Goal: Task Accomplishment & Management: Use online tool/utility

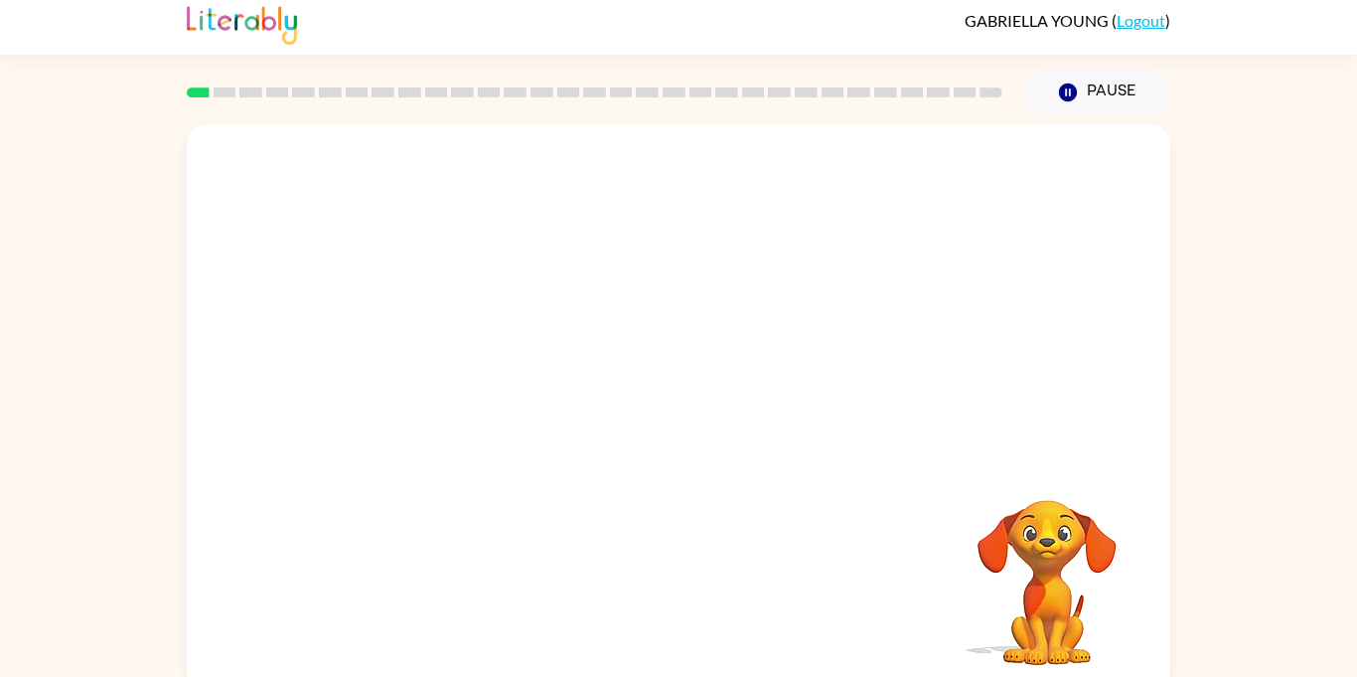
scroll to position [22, 0]
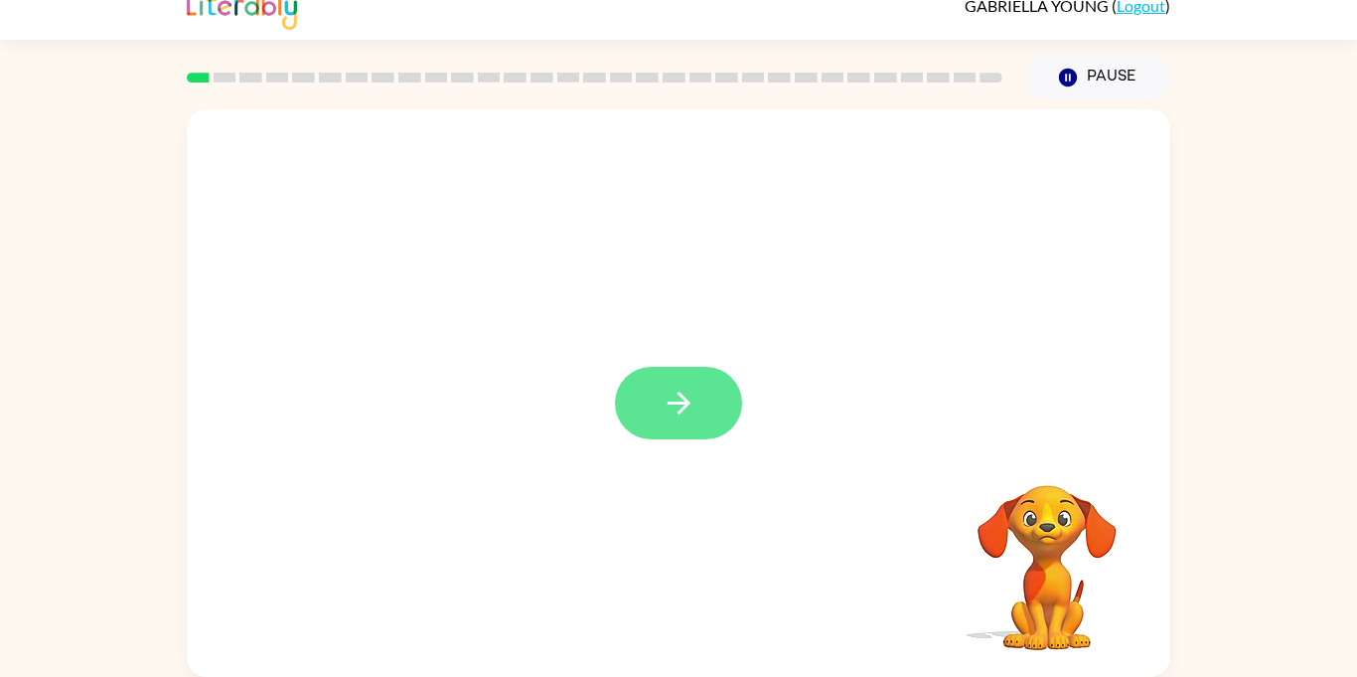
click at [706, 408] on button "button" at bounding box center [678, 403] width 127 height 73
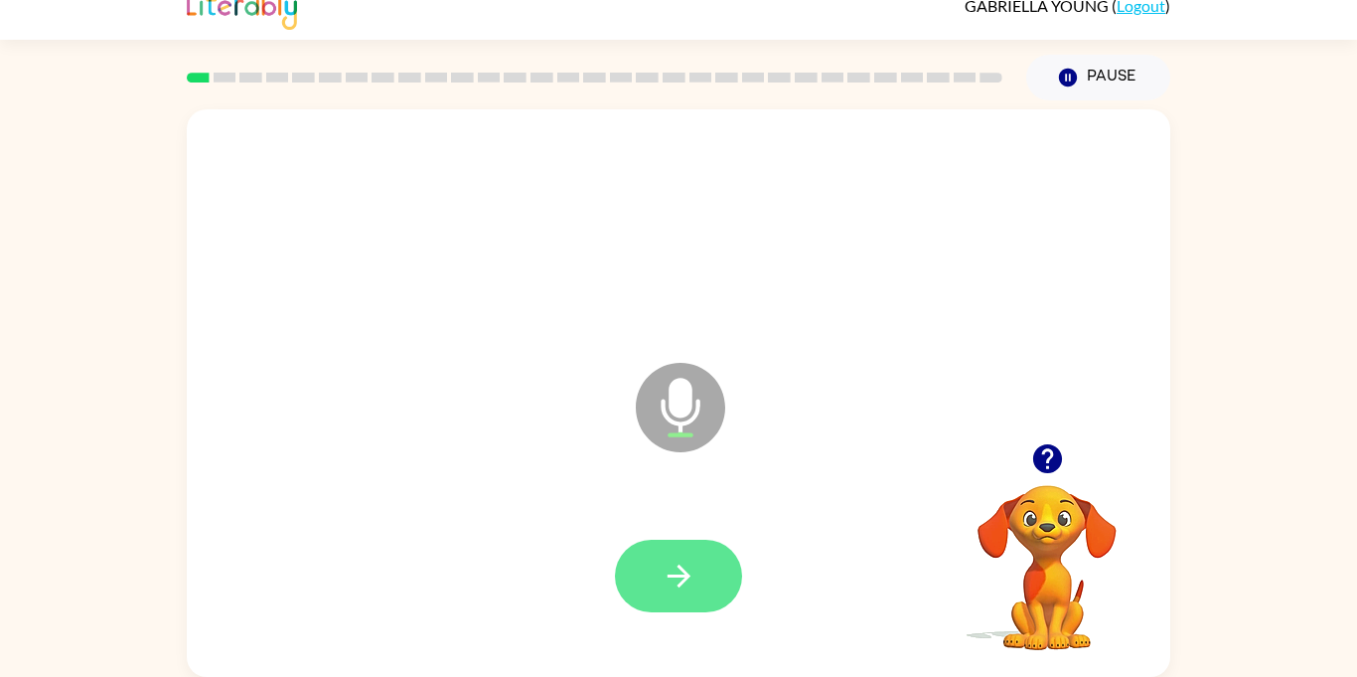
click at [700, 563] on button "button" at bounding box center [678, 576] width 127 height 73
click at [663, 610] on button "button" at bounding box center [678, 576] width 127 height 73
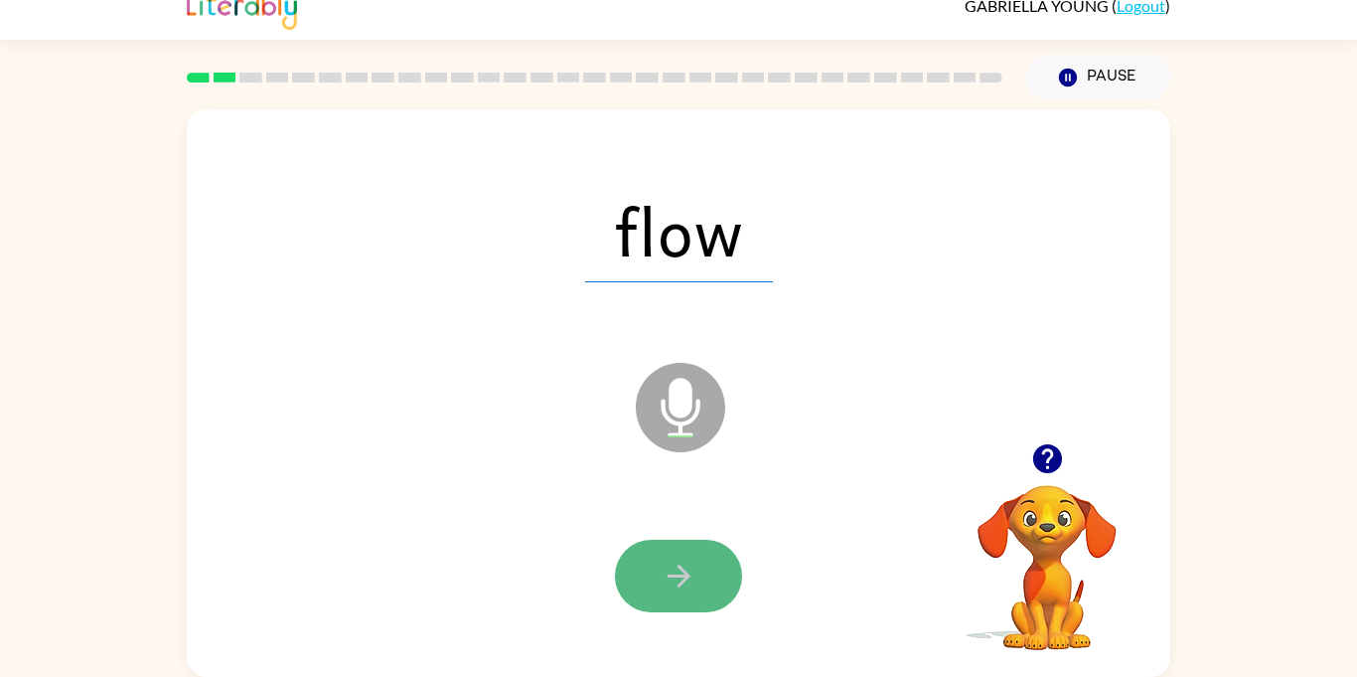
click at [689, 610] on button "button" at bounding box center [678, 576] width 127 height 73
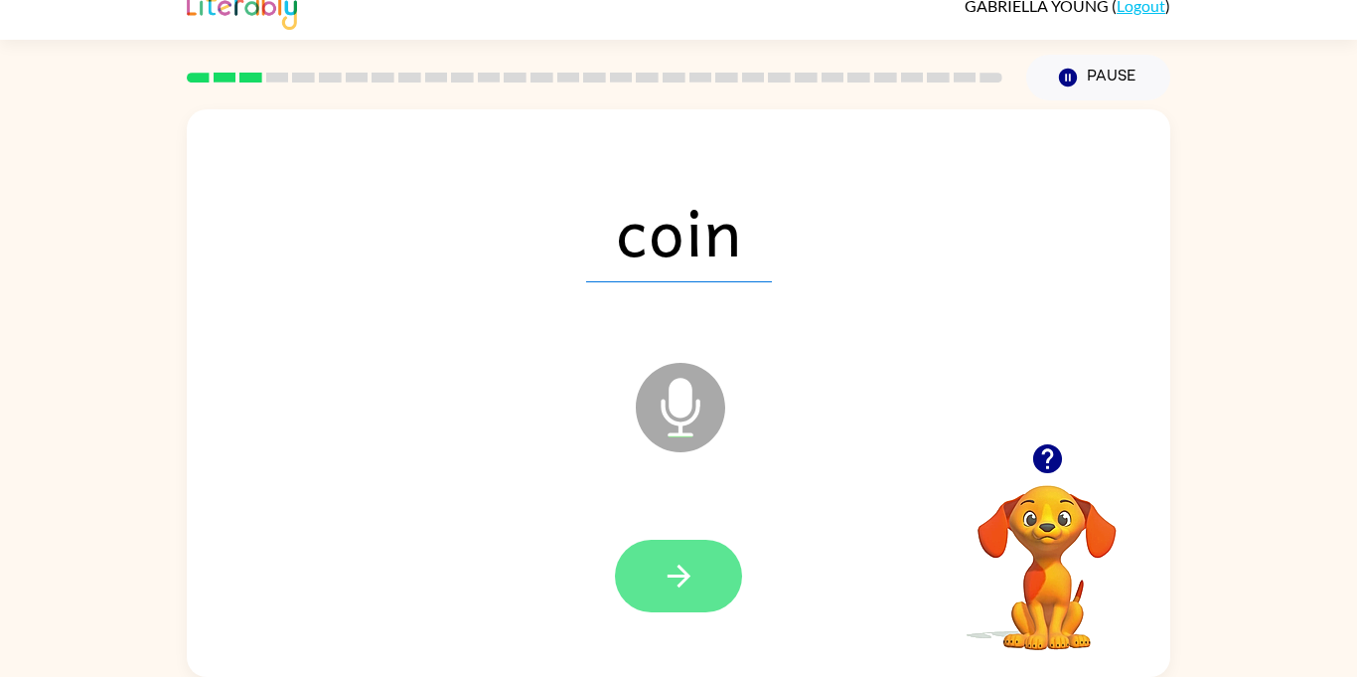
click at [672, 579] on icon "button" at bounding box center [679, 575] width 35 height 35
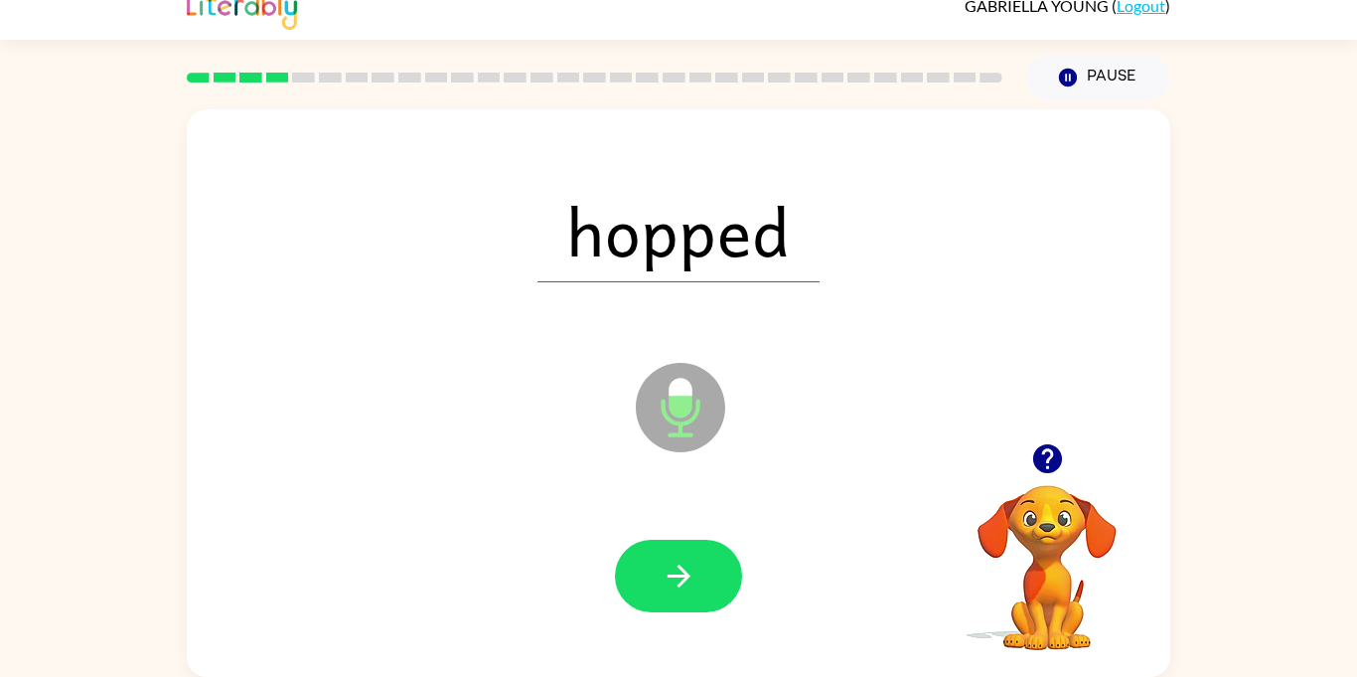
click at [672, 579] on icon "button" at bounding box center [679, 575] width 35 height 35
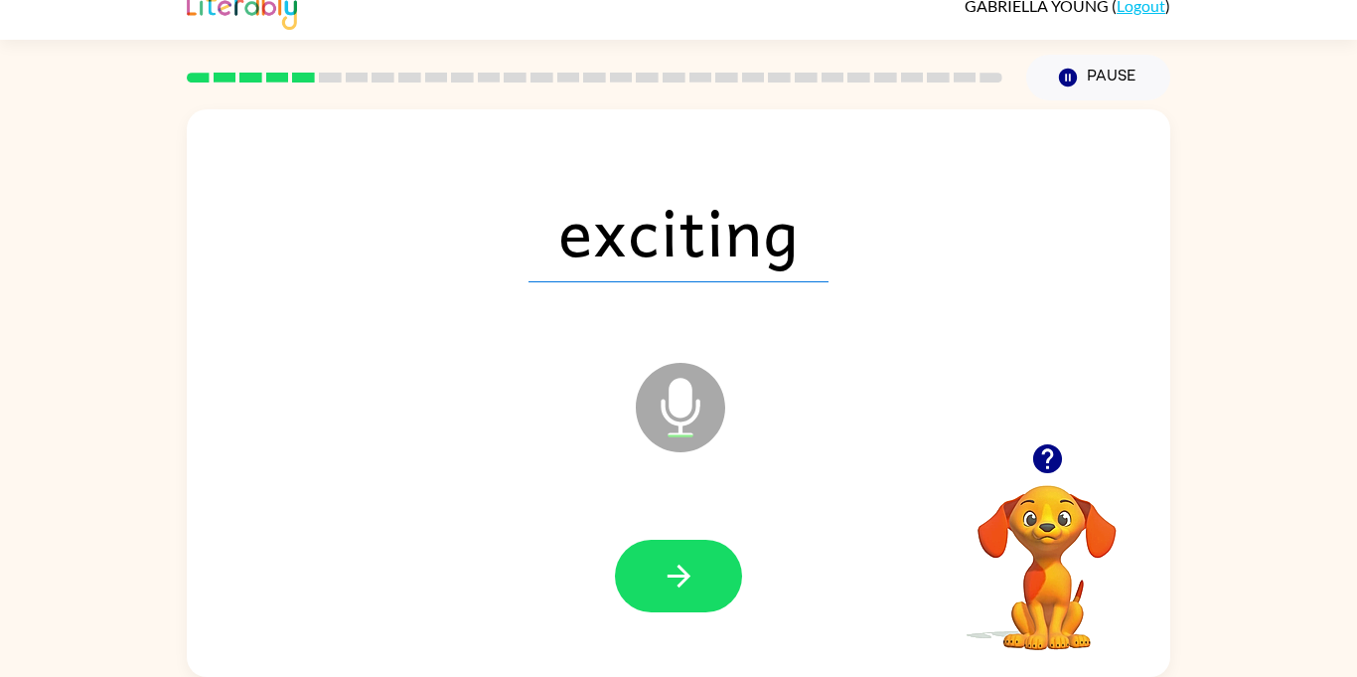
click at [679, 584] on icon "button" at bounding box center [678, 575] width 23 height 23
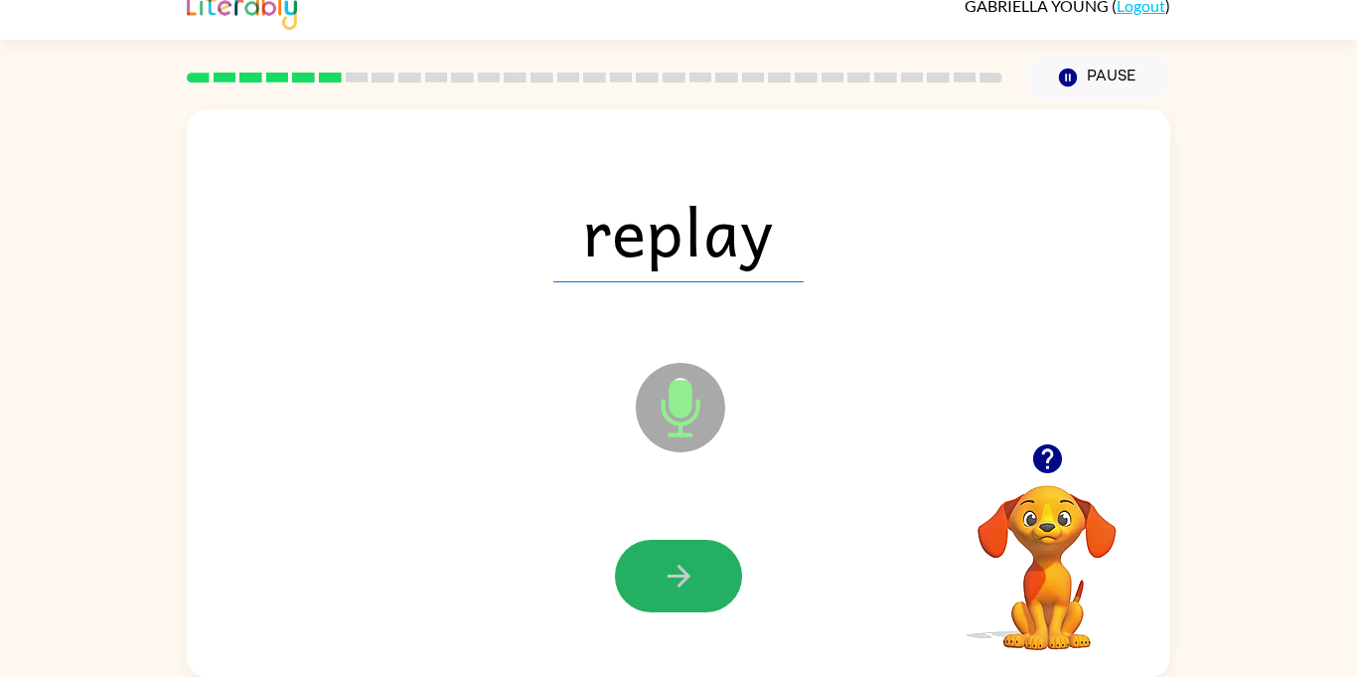
click at [679, 584] on icon "button" at bounding box center [678, 575] width 23 height 23
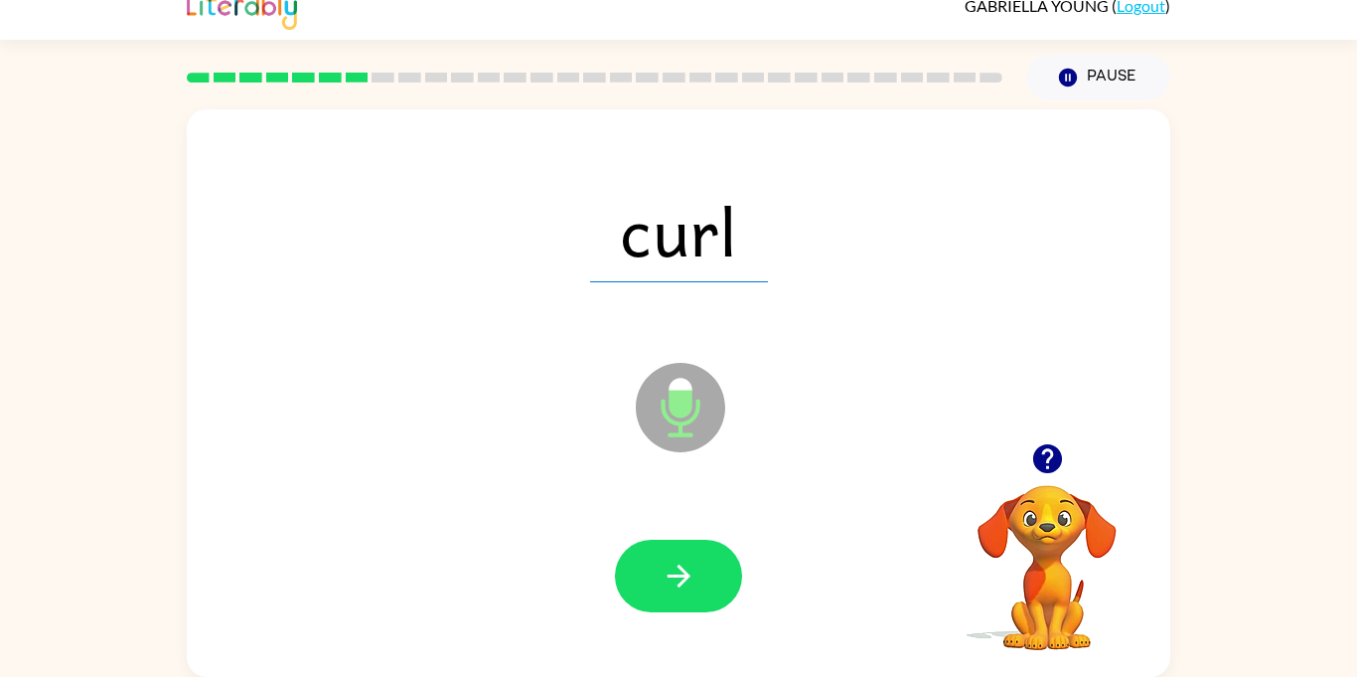
click at [679, 584] on icon "button" at bounding box center [678, 575] width 23 height 23
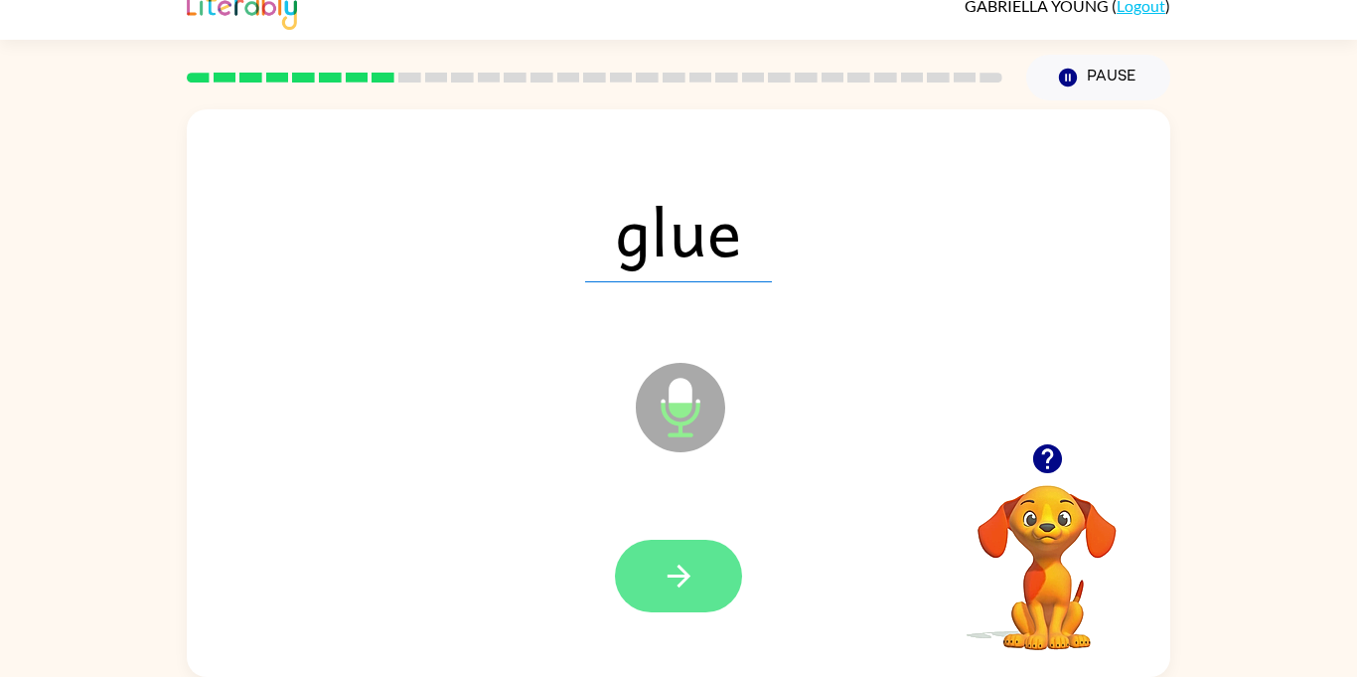
click at [679, 585] on icon "button" at bounding box center [678, 575] width 23 height 23
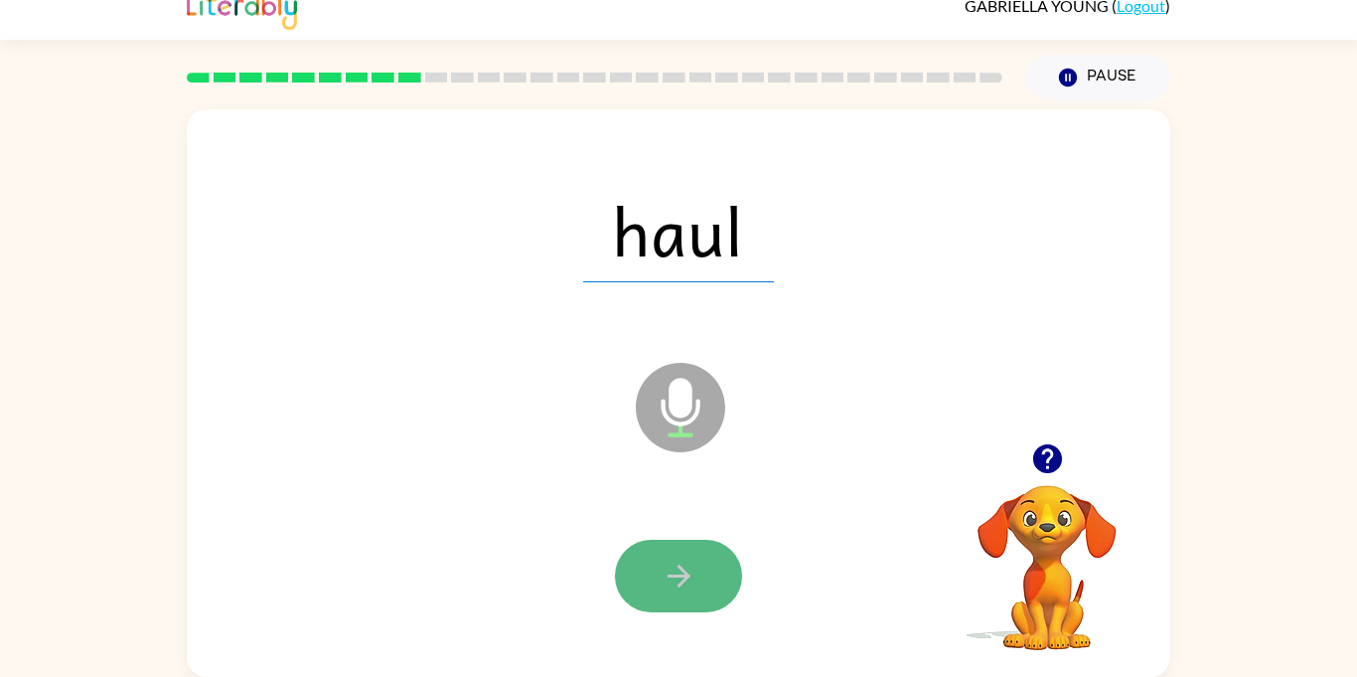
click at [680, 590] on icon "button" at bounding box center [679, 575] width 35 height 35
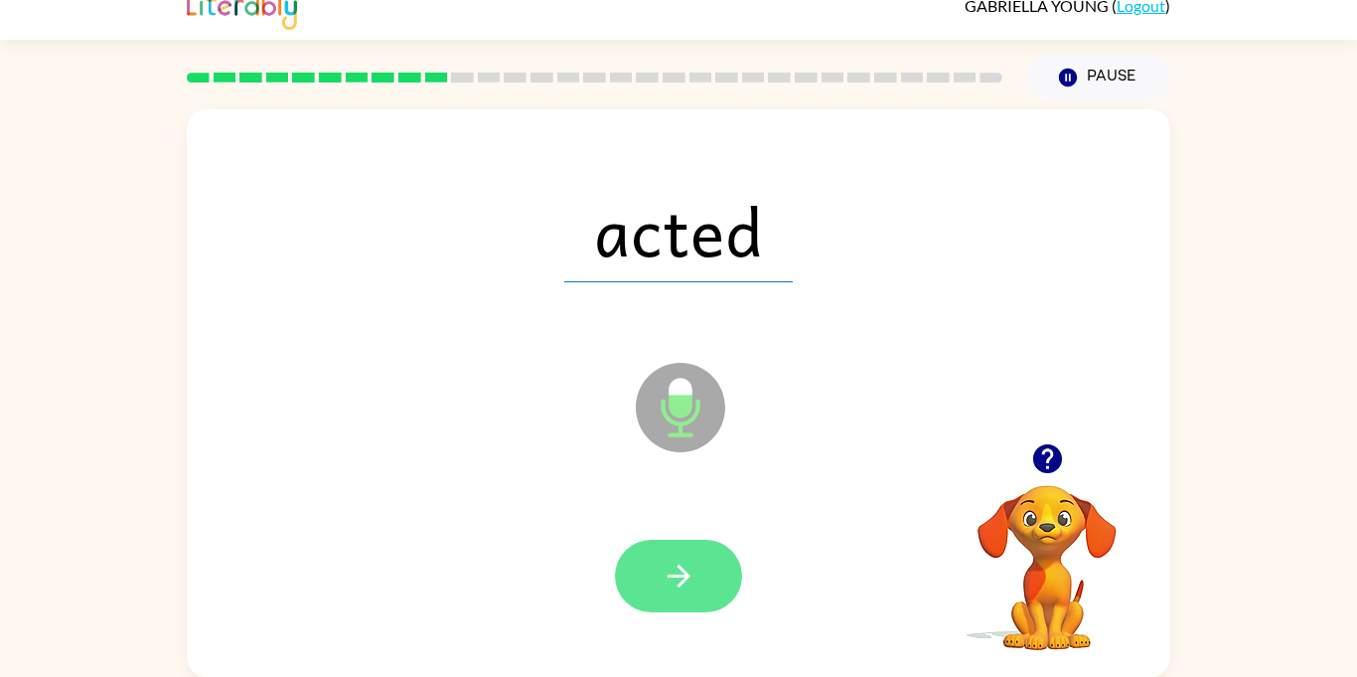
click at [698, 575] on button "button" at bounding box center [678, 576] width 127 height 73
click at [707, 592] on button "button" at bounding box center [678, 576] width 127 height 73
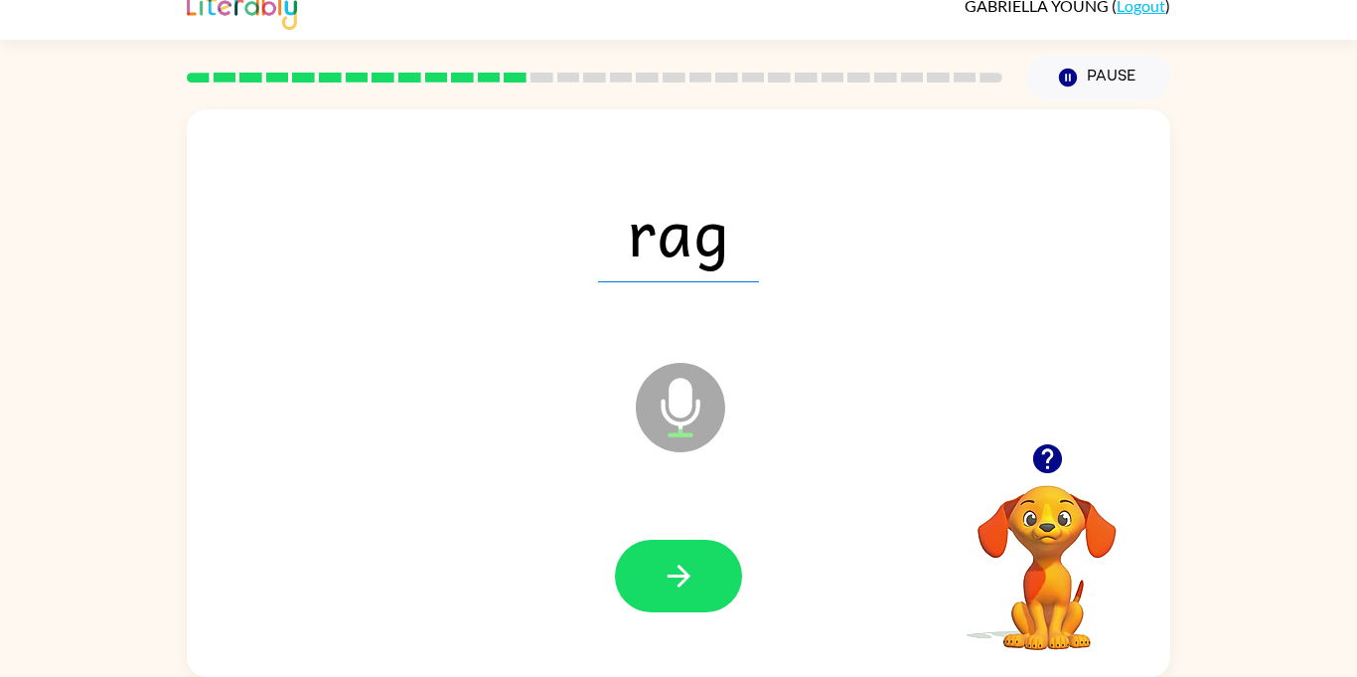
click at [680, 590] on icon "button" at bounding box center [679, 575] width 35 height 35
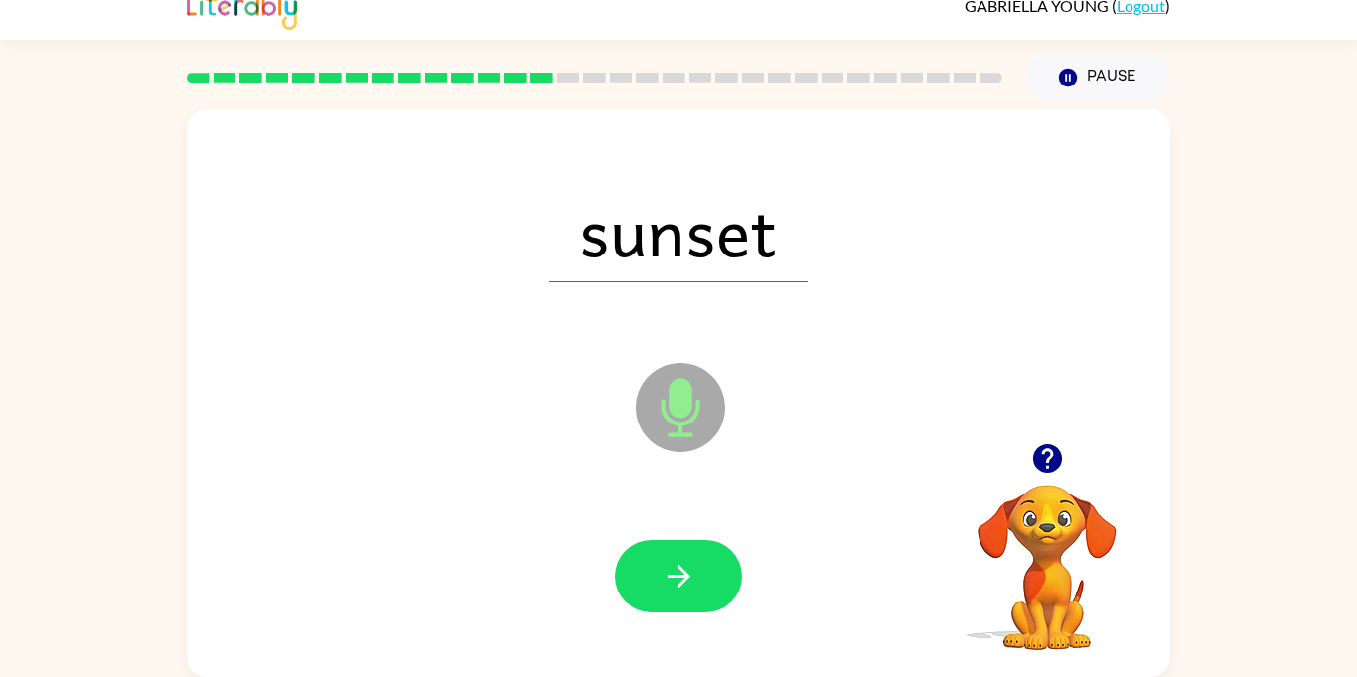
click at [680, 590] on icon "button" at bounding box center [679, 575] width 35 height 35
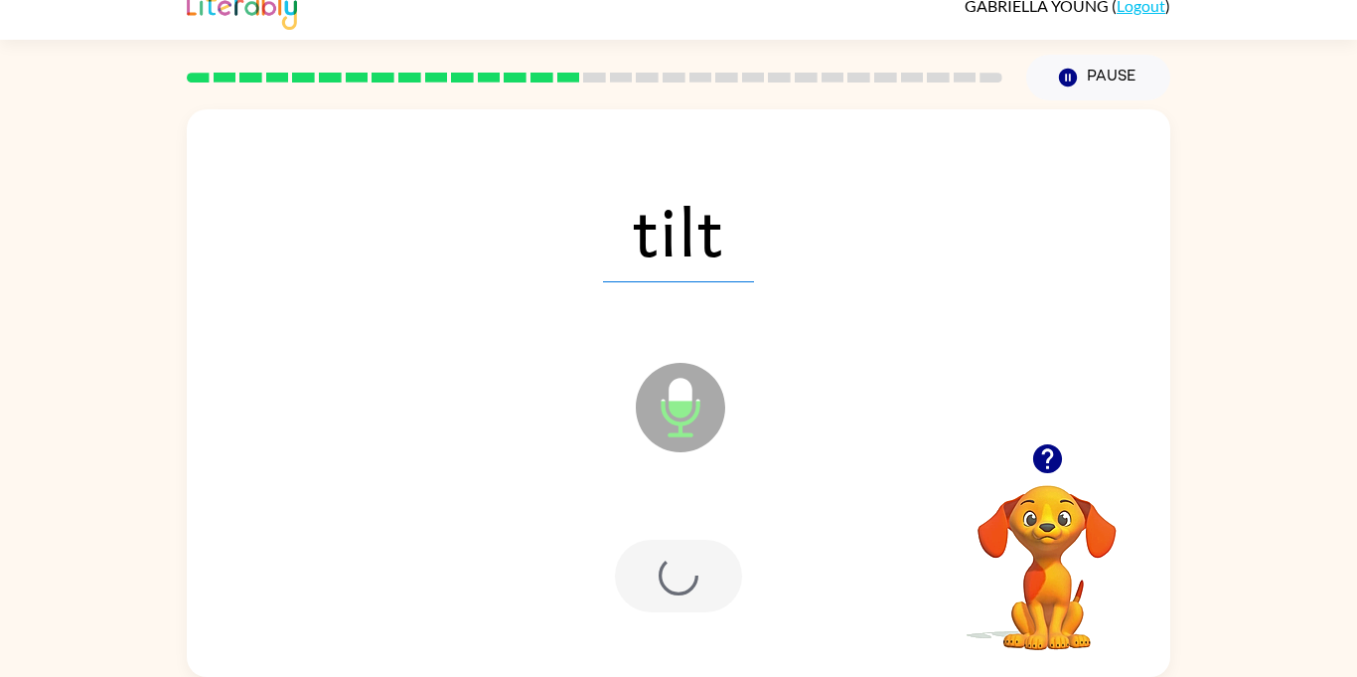
click at [680, 590] on div at bounding box center [678, 576] width 127 height 73
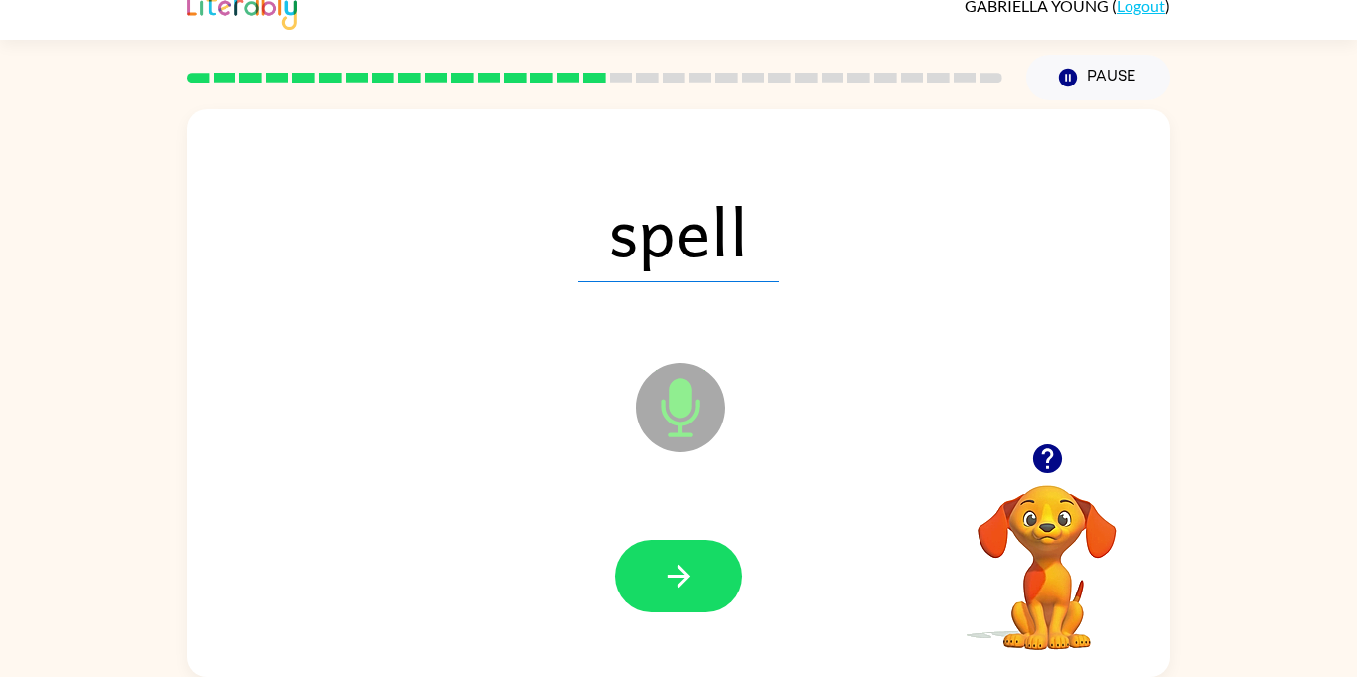
click at [680, 590] on icon "button" at bounding box center [679, 575] width 35 height 35
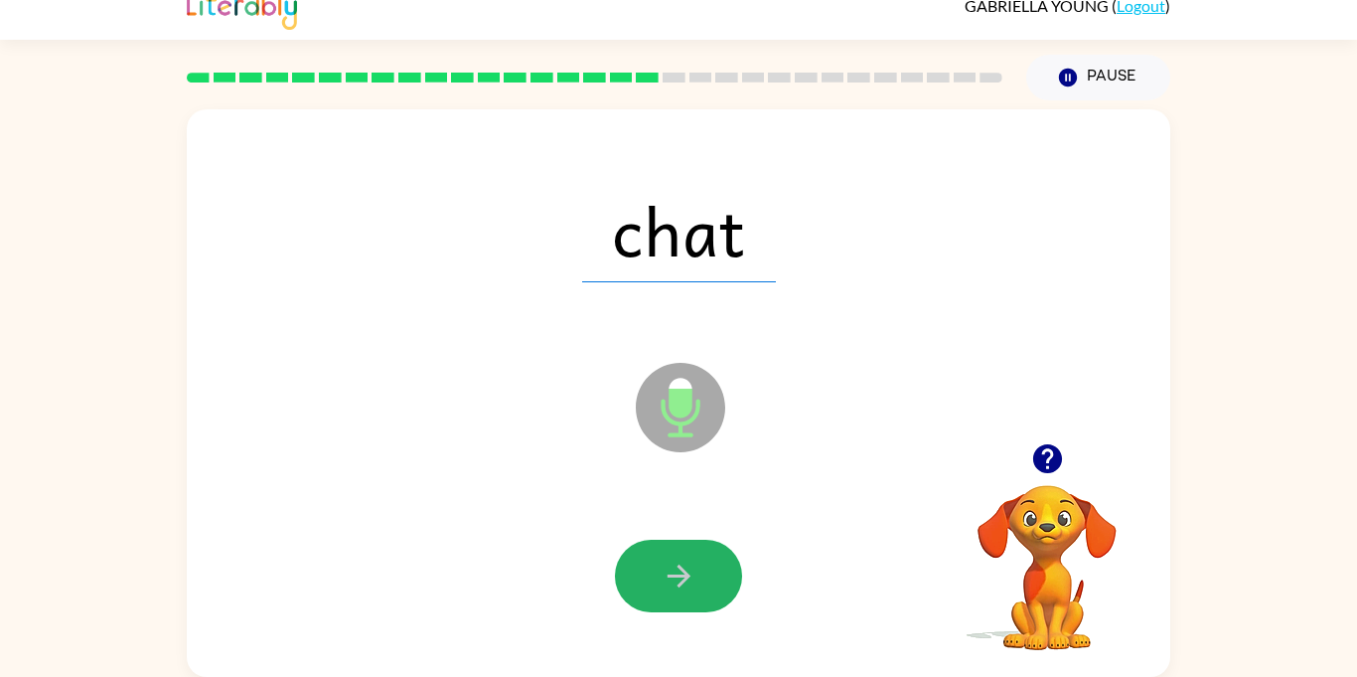
click at [680, 590] on icon "button" at bounding box center [679, 575] width 35 height 35
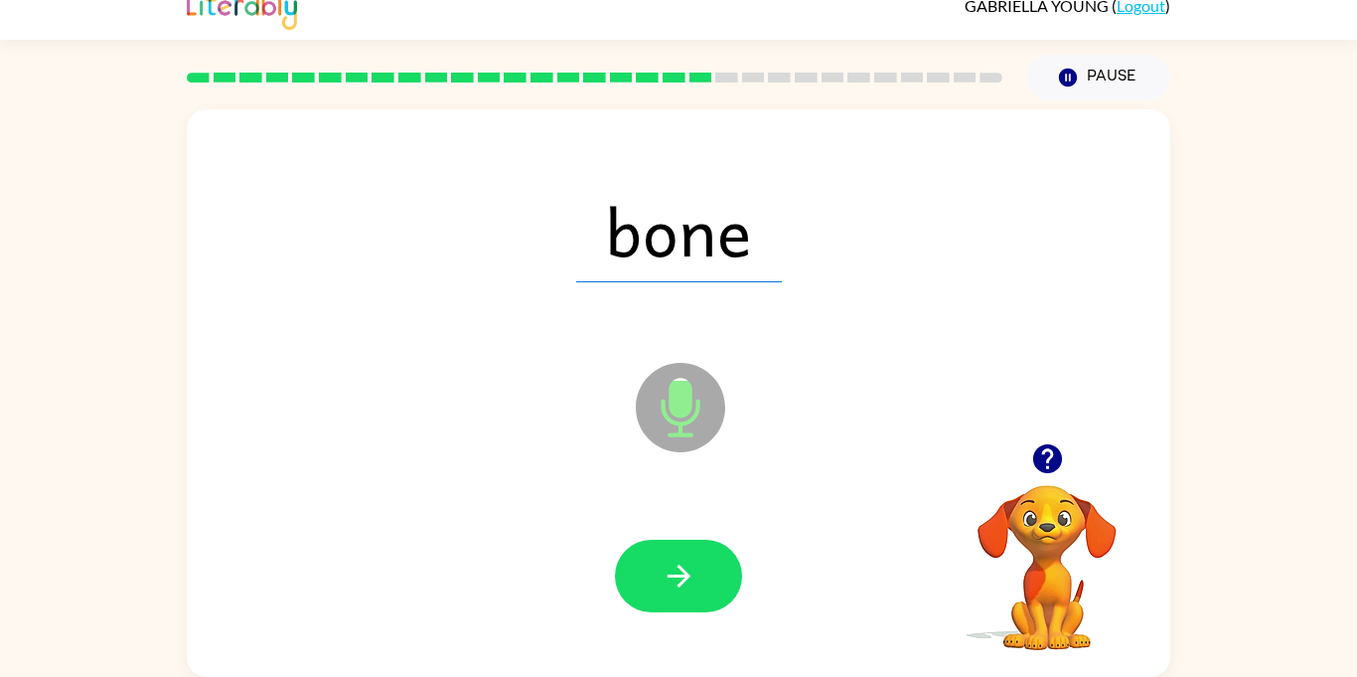
click at [680, 590] on icon "button" at bounding box center [679, 575] width 35 height 35
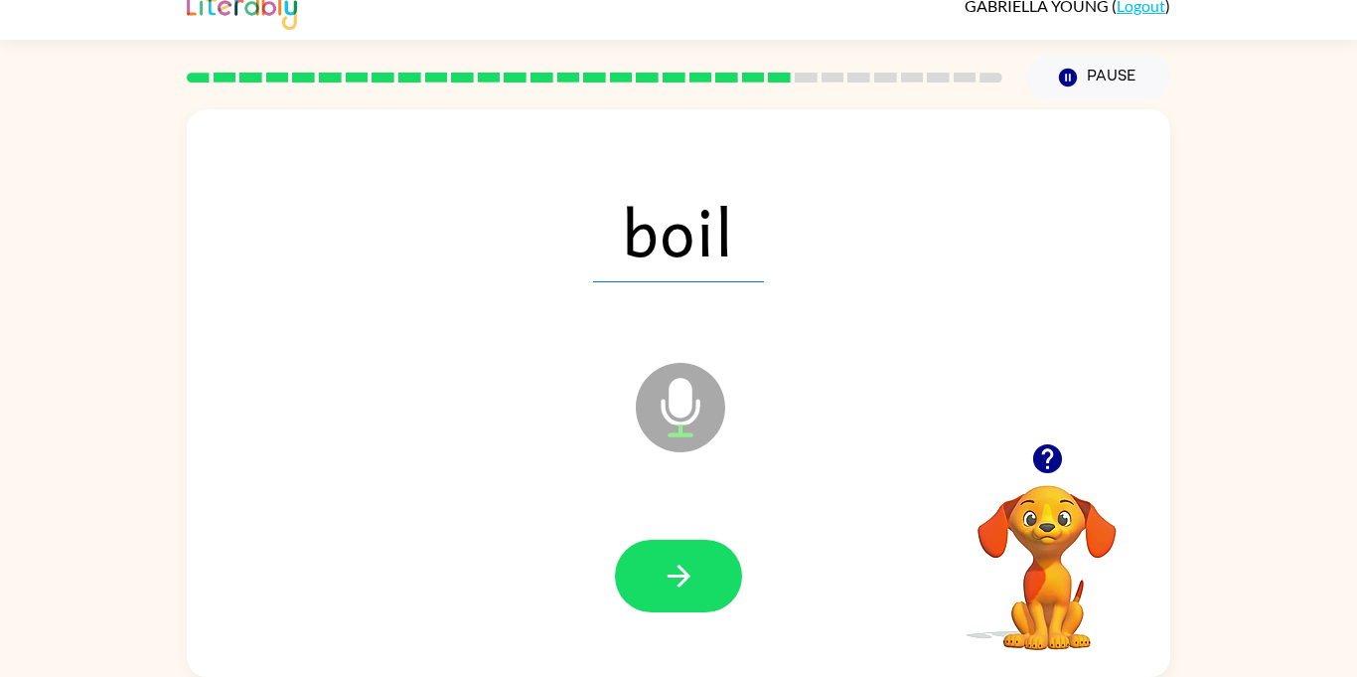
click at [680, 590] on icon "button" at bounding box center [679, 575] width 35 height 35
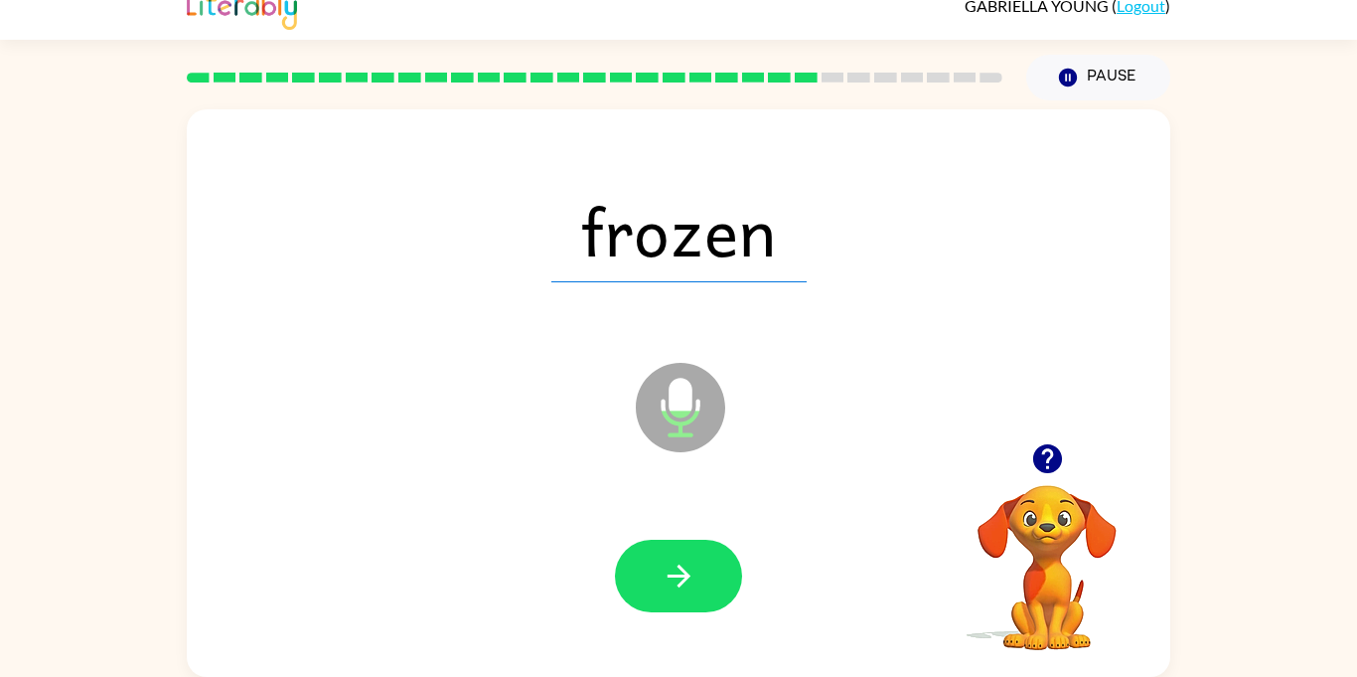
click at [680, 590] on icon "button" at bounding box center [679, 575] width 35 height 35
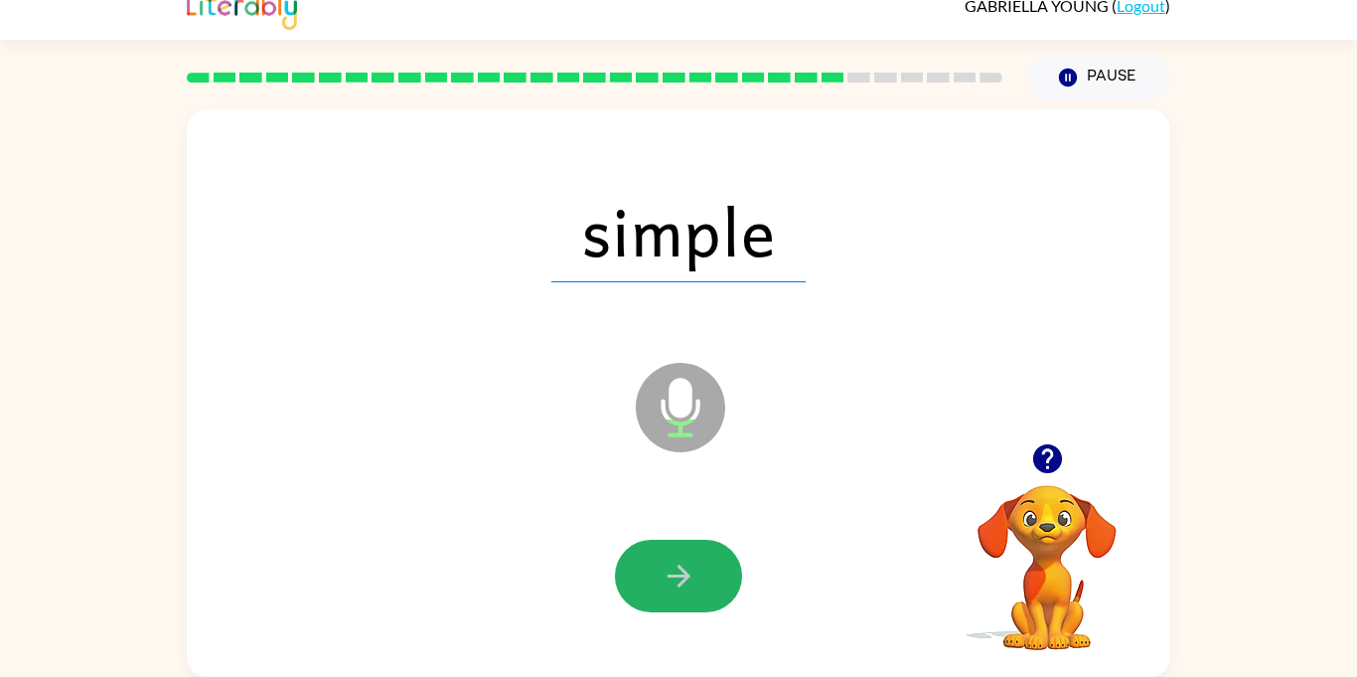
click at [680, 590] on icon "button" at bounding box center [679, 575] width 35 height 35
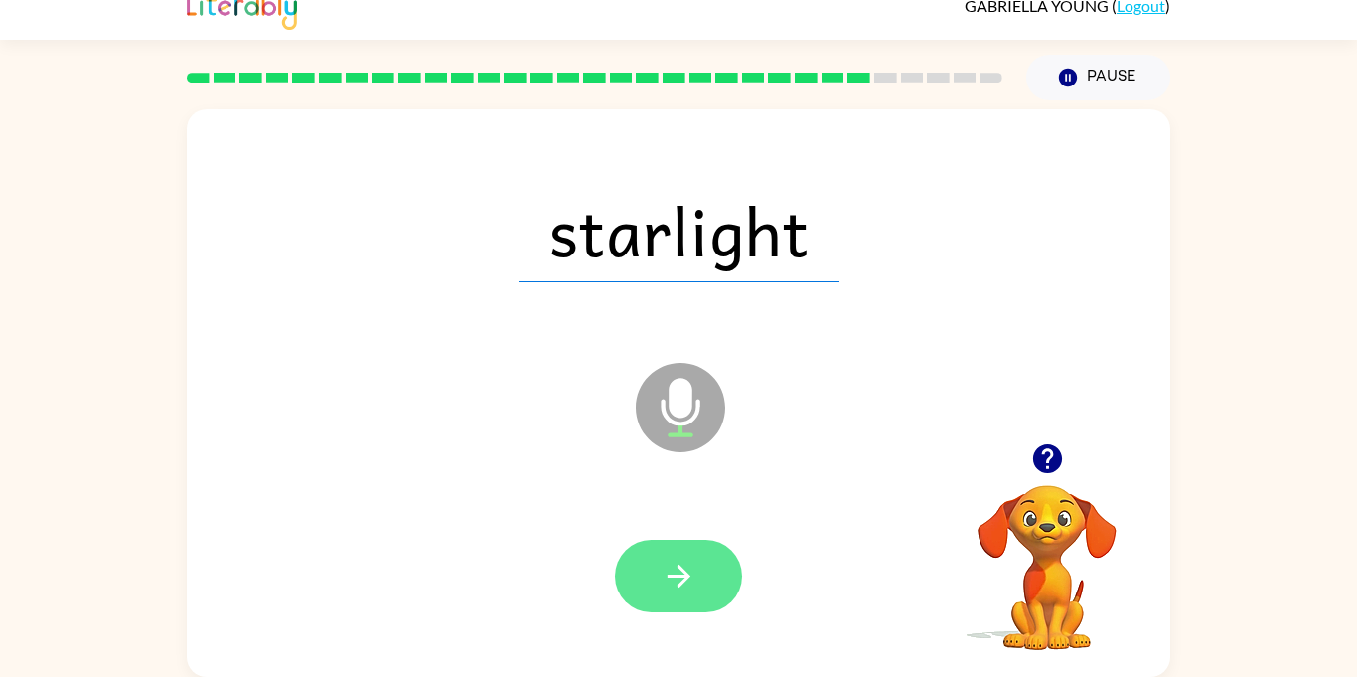
click at [702, 585] on button "button" at bounding box center [678, 576] width 127 height 73
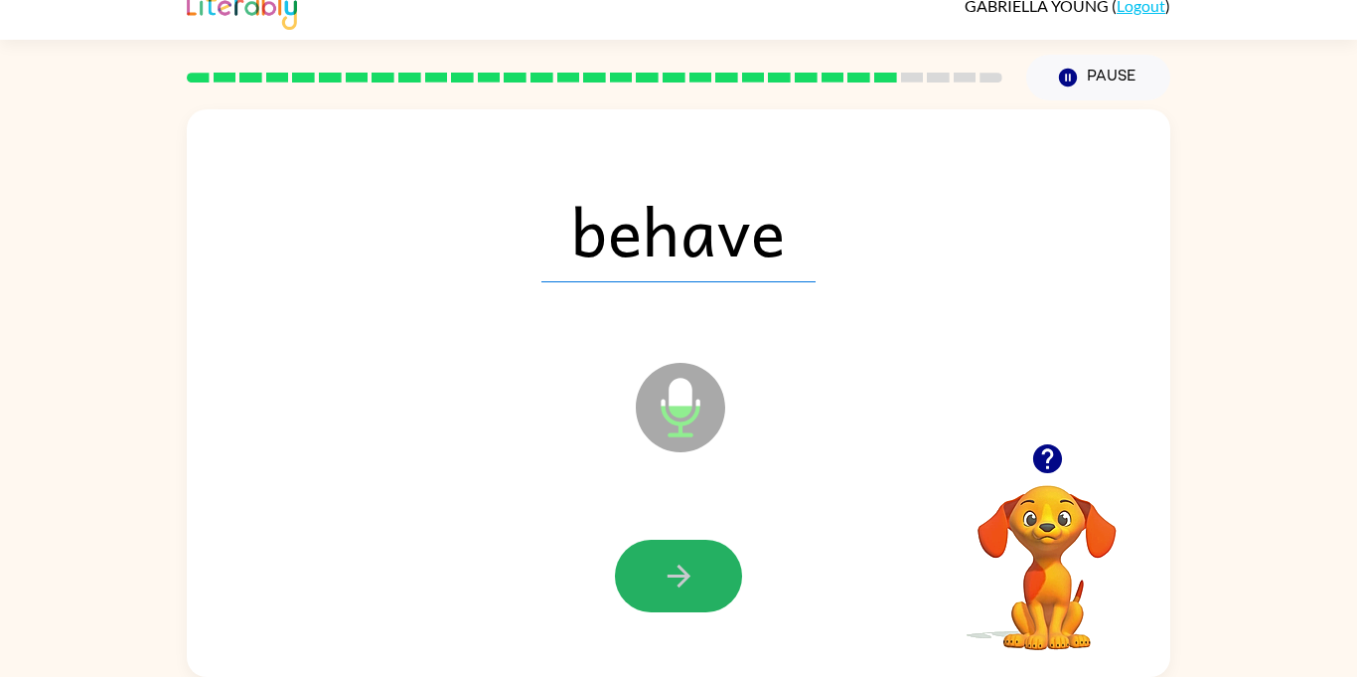
click at [680, 590] on icon "button" at bounding box center [679, 575] width 35 height 35
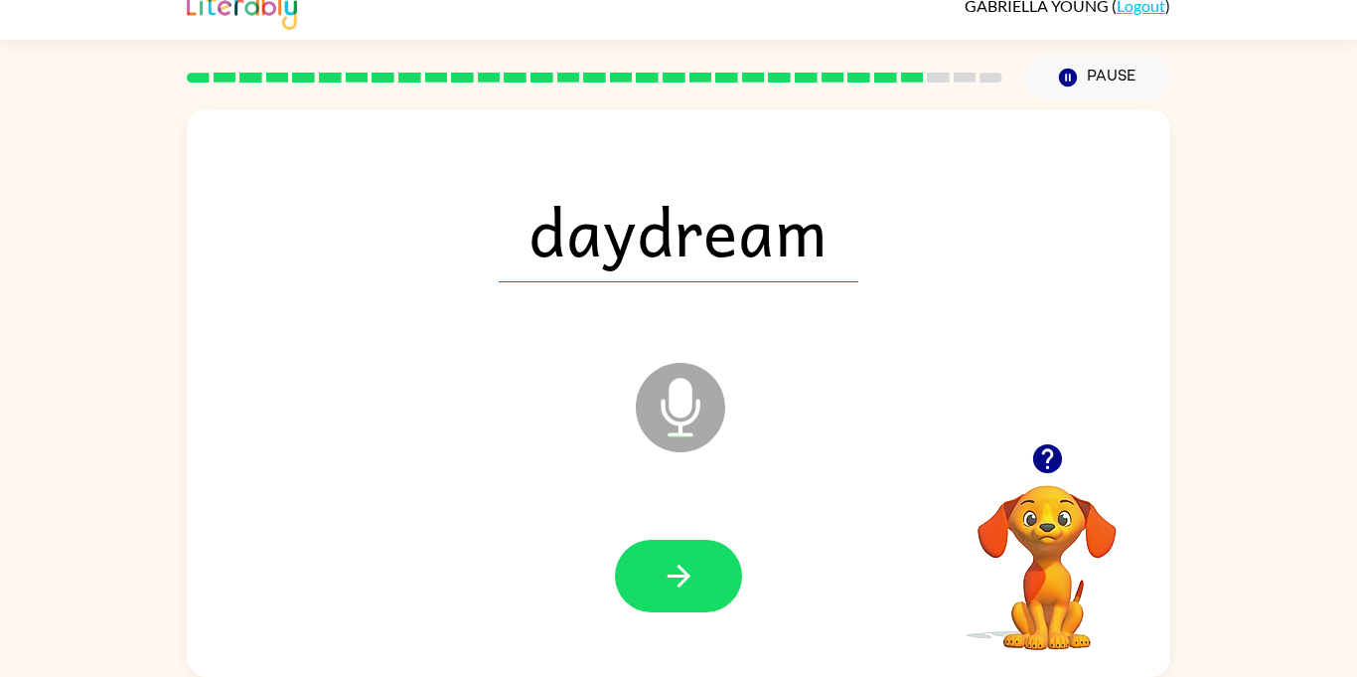
click at [680, 590] on icon "button" at bounding box center [679, 575] width 35 height 35
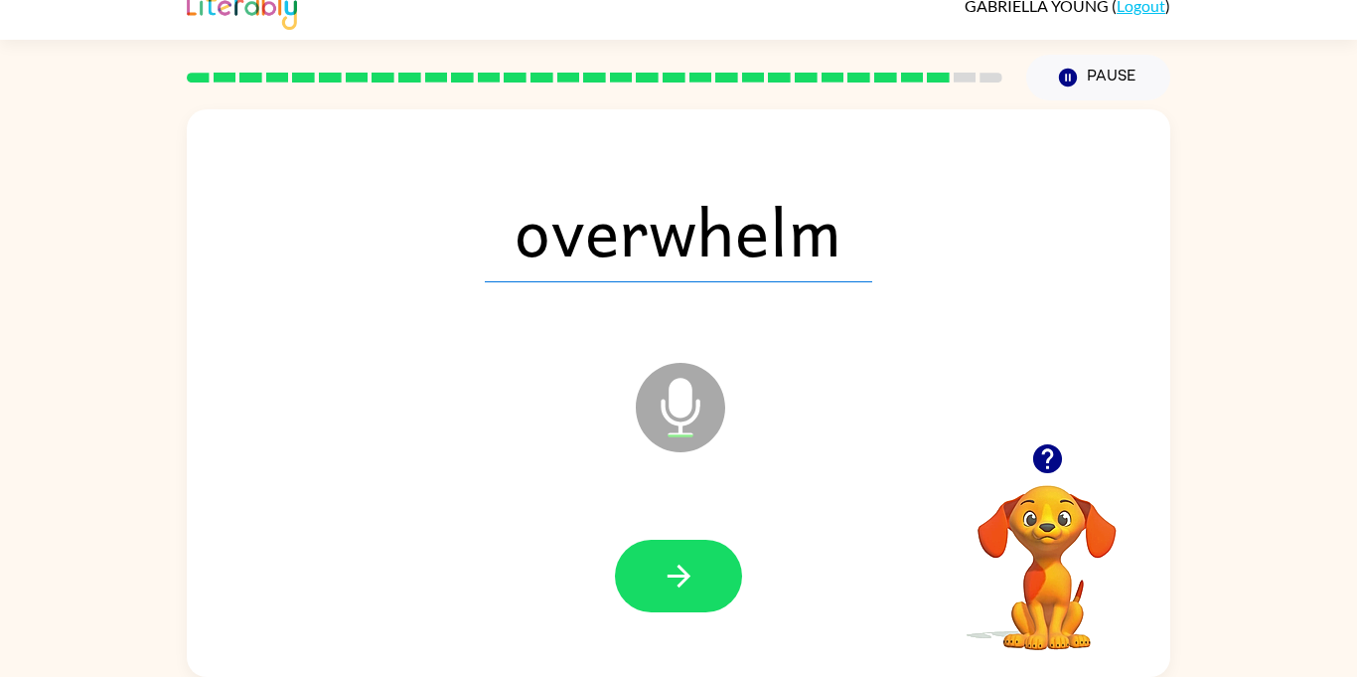
click at [680, 590] on icon "button" at bounding box center [679, 575] width 35 height 35
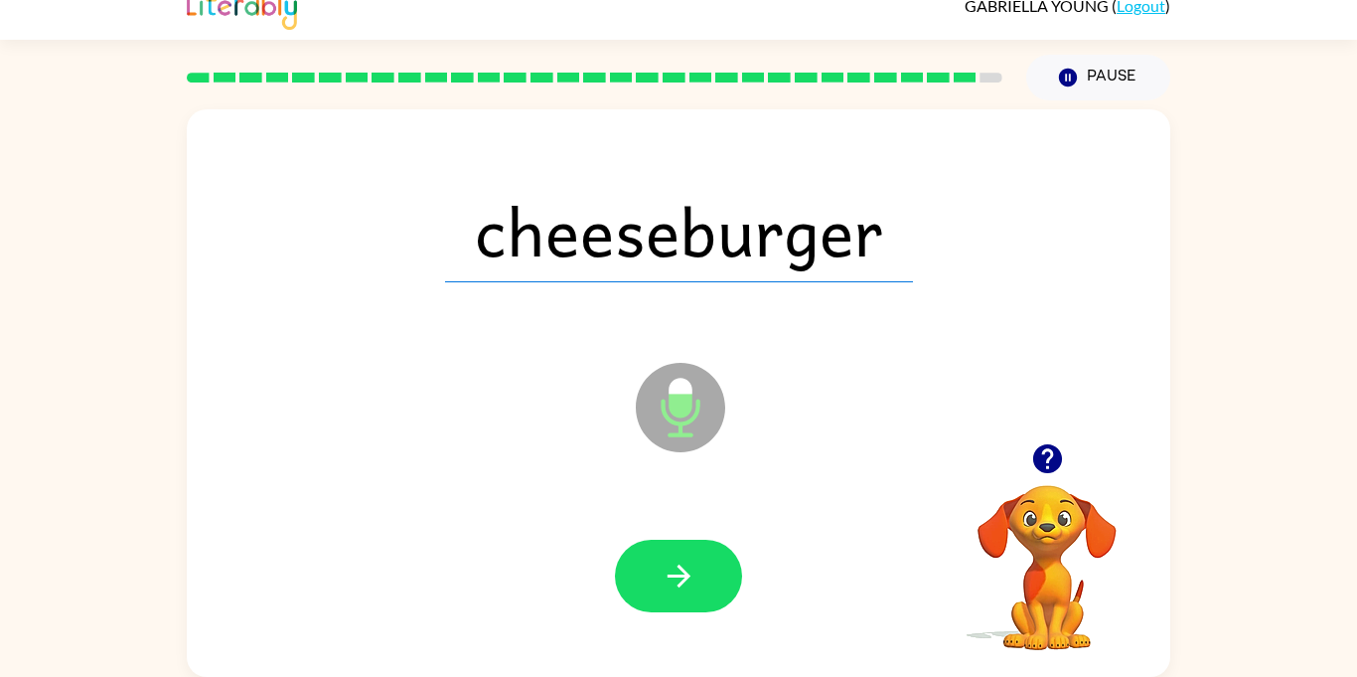
click at [680, 590] on icon "button" at bounding box center [679, 575] width 35 height 35
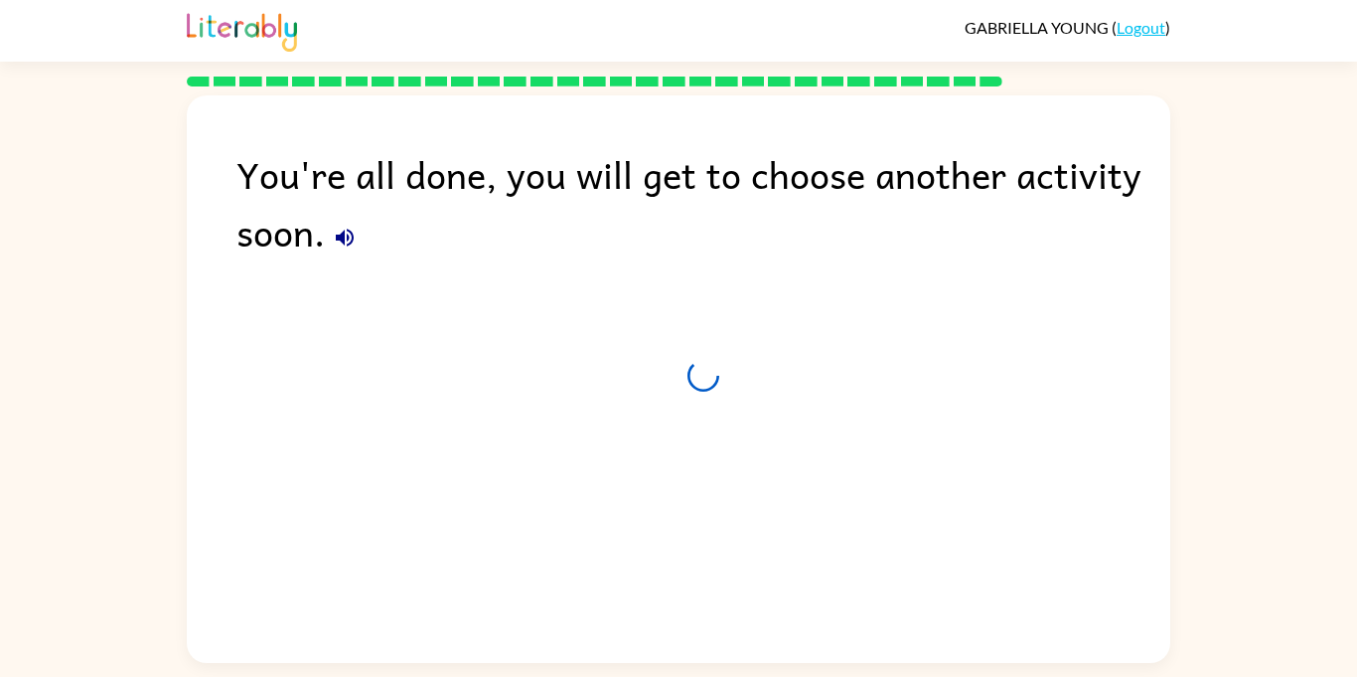
scroll to position [0, 0]
click at [355, 242] on icon "button" at bounding box center [345, 238] width 24 height 24
